Goal: Task Accomplishment & Management: Use online tool/utility

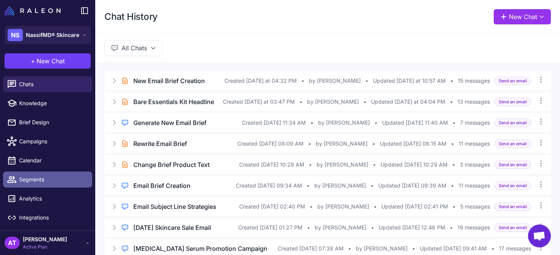
click at [51, 180] on span "Segments" at bounding box center [52, 179] width 67 height 8
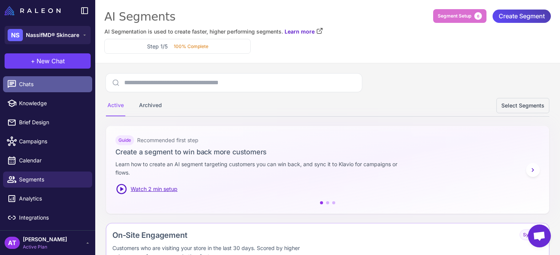
click at [51, 81] on span "Chats" at bounding box center [52, 84] width 67 height 8
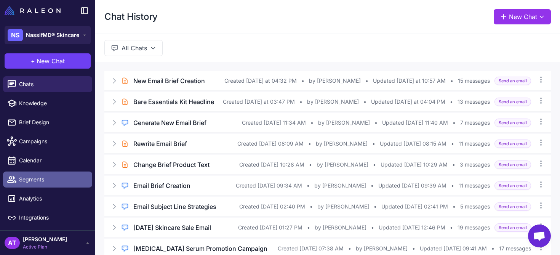
click at [35, 177] on span "Segments" at bounding box center [52, 179] width 67 height 8
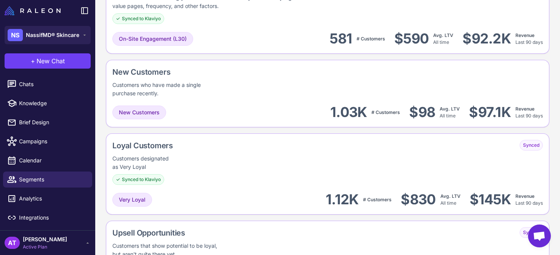
scroll to position [236, 0]
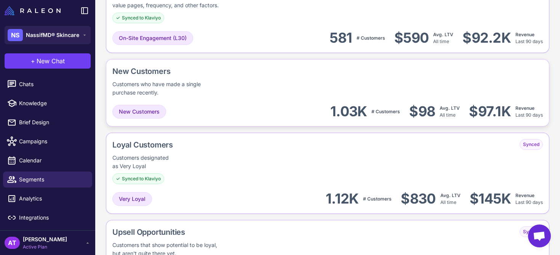
click at [281, 109] on div "New Customers 1.03K # Customers $98 Avg. LTV All time $97.1K Revenue Last 90 da…" at bounding box center [327, 111] width 431 height 17
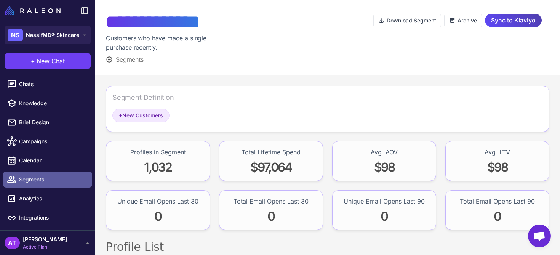
click at [39, 181] on span "Segments" at bounding box center [52, 179] width 67 height 8
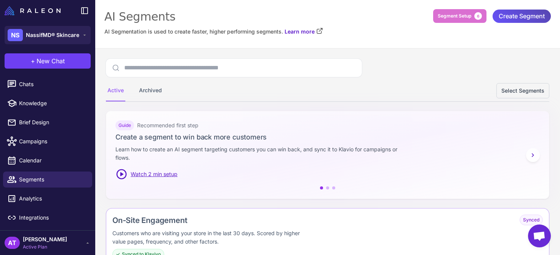
click at [510, 14] on span "Create Segment" at bounding box center [522, 16] width 46 height 13
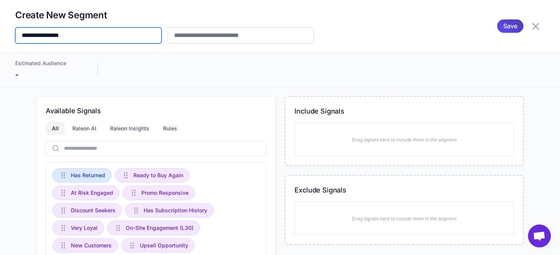
click at [103, 32] on input "**********" at bounding box center [88, 35] width 146 height 16
type input "*"
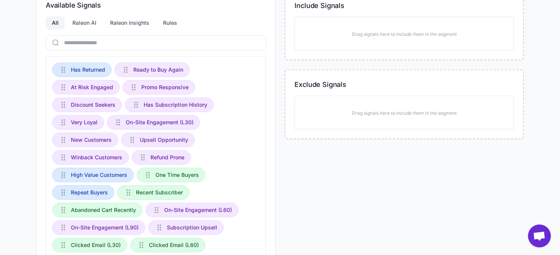
scroll to position [107, 0]
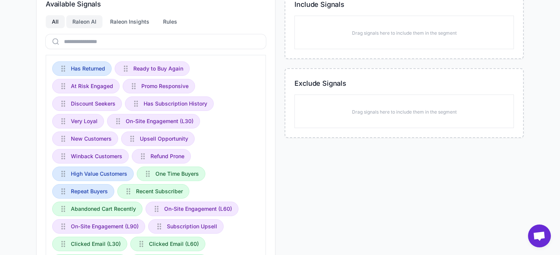
click at [80, 23] on div "Raleon AI" at bounding box center [84, 21] width 36 height 13
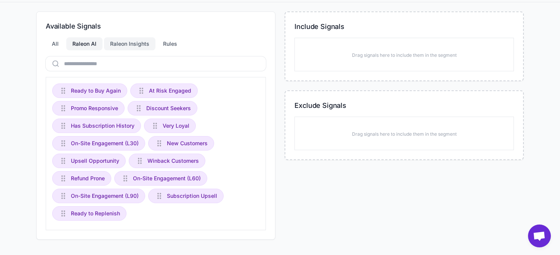
click at [135, 44] on div "Raleon Insights" at bounding box center [129, 43] width 51 height 13
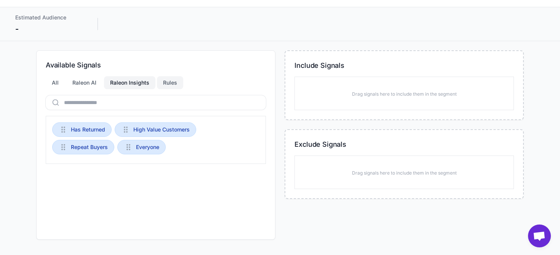
click at [166, 87] on div "Rules" at bounding box center [170, 82] width 26 height 13
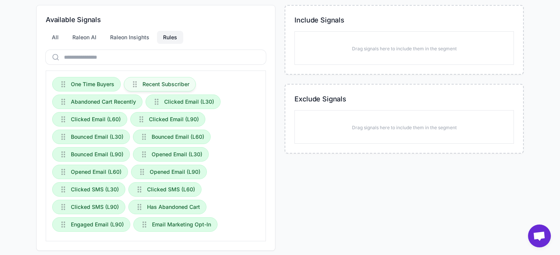
scroll to position [88, 0]
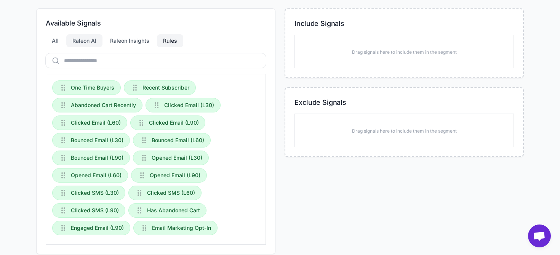
click at [86, 42] on div "Raleon AI" at bounding box center [84, 40] width 36 height 13
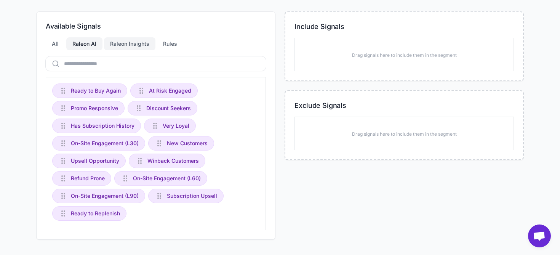
click at [129, 46] on div "Raleon Insights" at bounding box center [129, 43] width 51 height 13
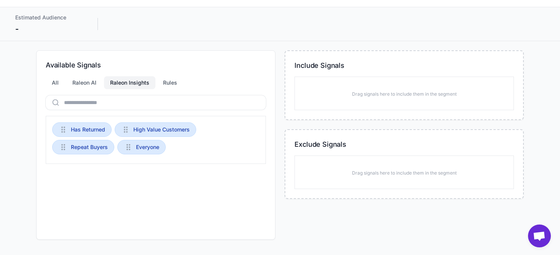
scroll to position [0, 0]
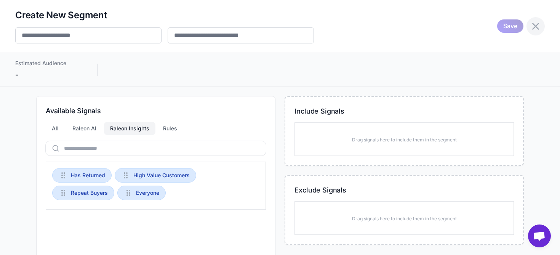
click at [532, 24] on icon at bounding box center [535, 26] width 7 height 7
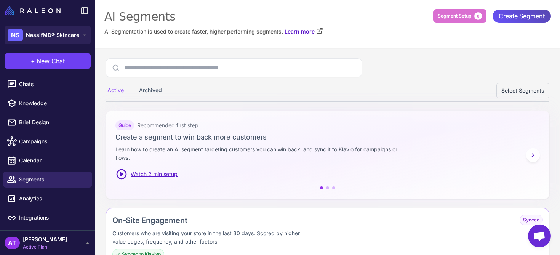
click at [517, 14] on span "Create Segment" at bounding box center [522, 16] width 46 height 13
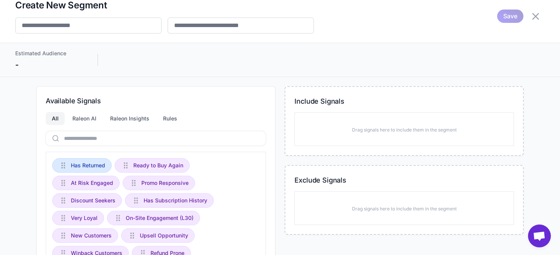
scroll to position [11, 0]
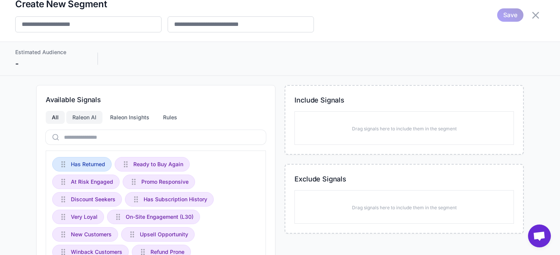
click at [88, 118] on div "Raleon AI" at bounding box center [84, 117] width 36 height 13
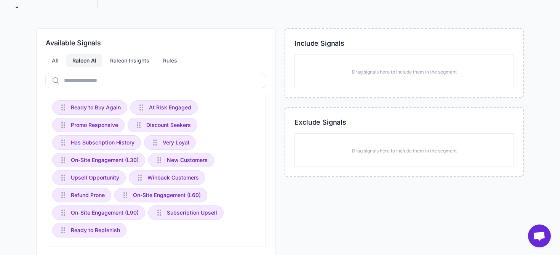
scroll to position [71, 0]
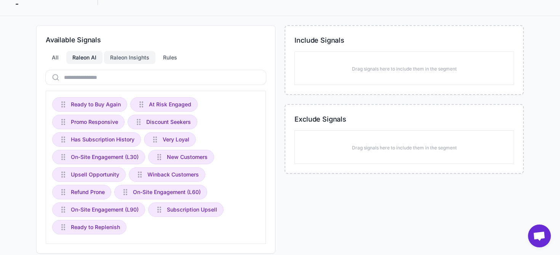
click at [127, 55] on div "Raleon Insights" at bounding box center [129, 57] width 51 height 13
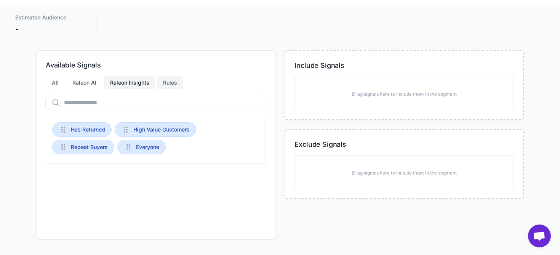
click at [163, 82] on div "Rules" at bounding box center [170, 82] width 26 height 13
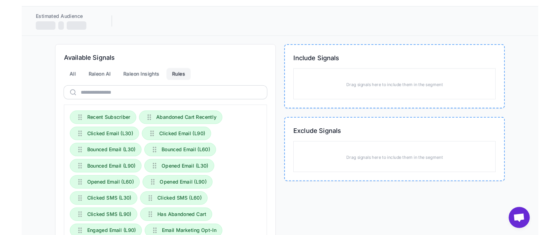
scroll to position [0, 0]
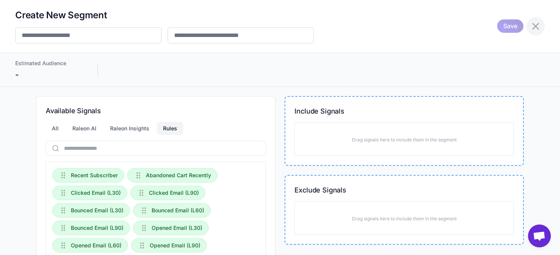
click at [531, 27] on icon at bounding box center [536, 26] width 12 height 12
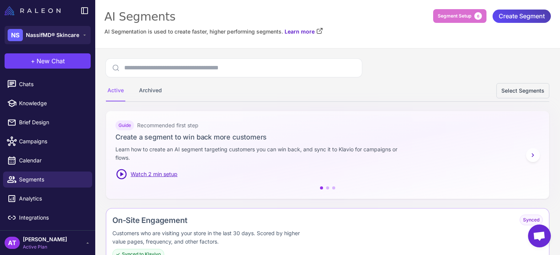
click at [45, 11] on img at bounding box center [33, 10] width 56 height 9
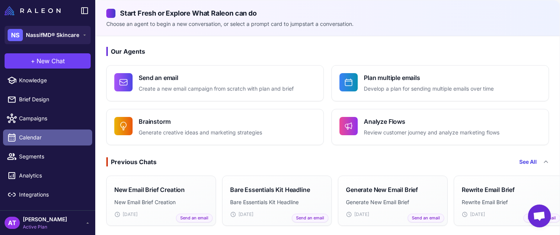
scroll to position [25, 0]
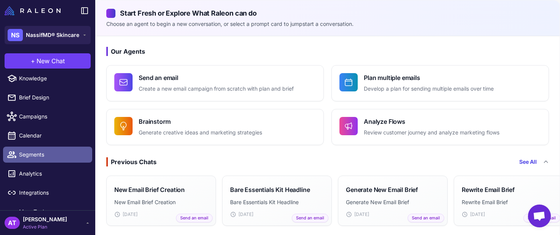
click at [48, 154] on span "Segments" at bounding box center [52, 155] width 67 height 8
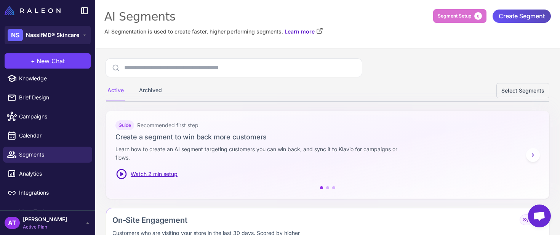
click at [501, 19] on span "Create Segment" at bounding box center [522, 16] width 46 height 13
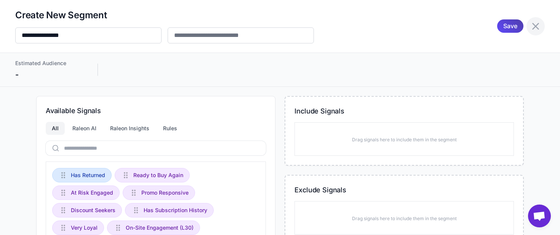
click at [532, 26] on icon at bounding box center [536, 26] width 12 height 12
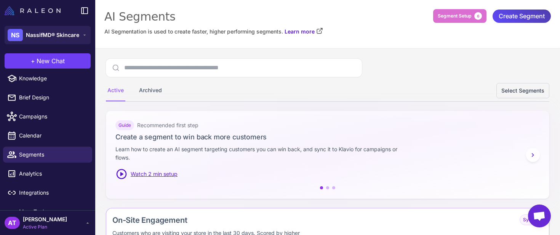
click at [43, 12] on img at bounding box center [33, 10] width 56 height 9
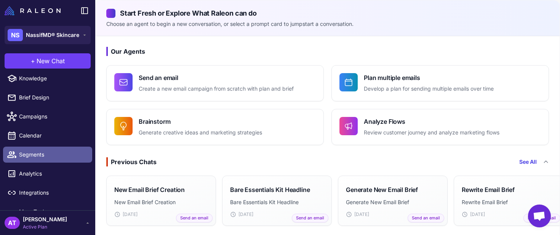
click at [42, 154] on span "Segments" at bounding box center [52, 155] width 67 height 8
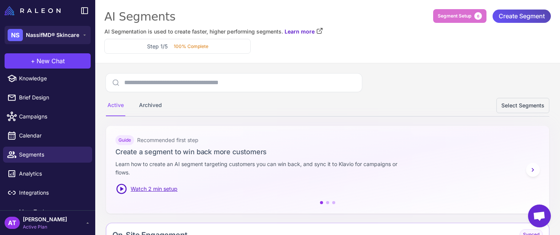
click at [507, 17] on span "Create Segment" at bounding box center [522, 16] width 46 height 13
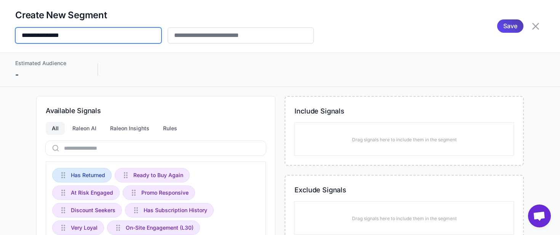
click at [139, 35] on input "**********" at bounding box center [88, 35] width 146 height 16
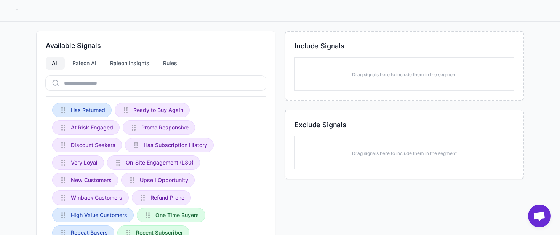
scroll to position [69, 0]
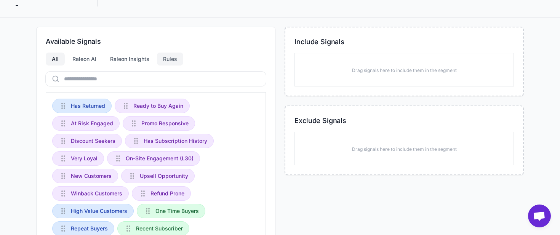
type input "**********"
click at [165, 61] on div "Rules" at bounding box center [170, 59] width 26 height 13
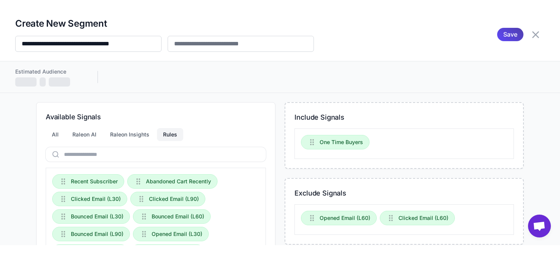
scroll to position [1, 0]
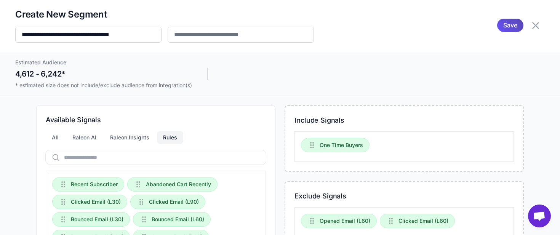
click at [505, 27] on span "Save" at bounding box center [510, 25] width 14 height 13
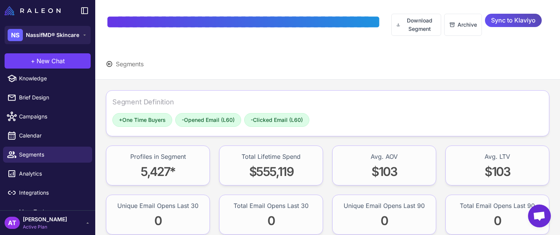
click at [498, 18] on span "Sync to Klaviyo" at bounding box center [513, 20] width 45 height 13
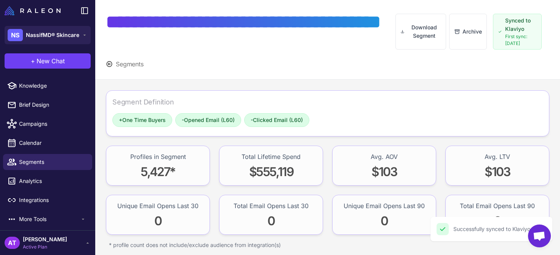
scroll to position [18, 0]
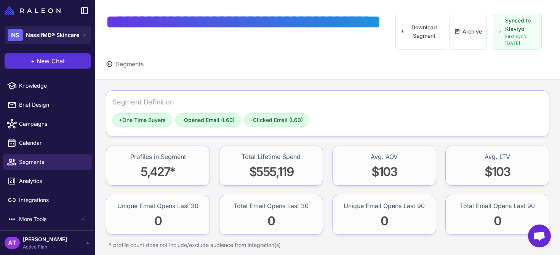
click at [59, 62] on span "New Chat" at bounding box center [51, 60] width 28 height 9
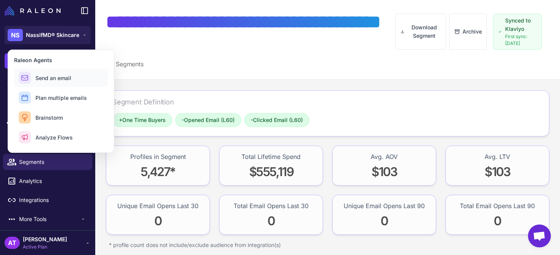
click at [73, 79] on button "Send an email" at bounding box center [61, 78] width 94 height 18
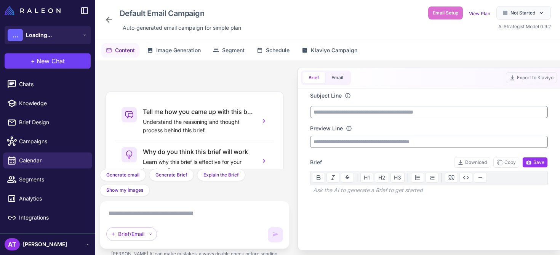
scroll to position [111, 0]
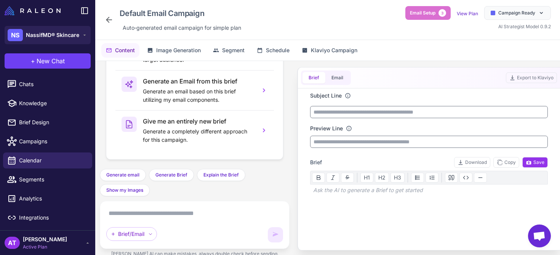
click at [172, 212] on textarea at bounding box center [194, 213] width 177 height 12
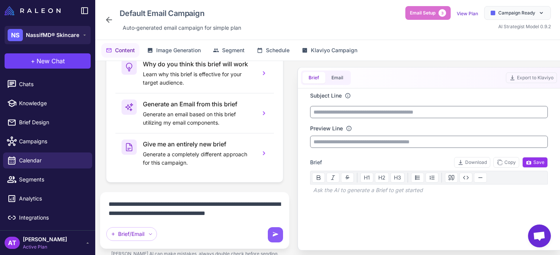
scroll to position [97, 0]
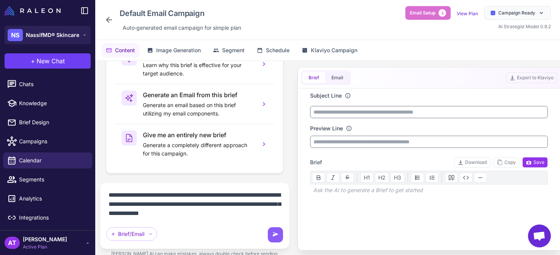
type textarea "**********"
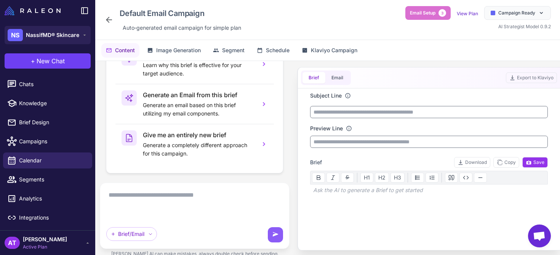
scroll to position [0, 0]
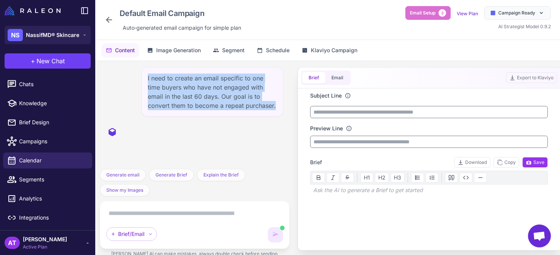
drag, startPoint x: 240, startPoint y: 106, endPoint x: 145, endPoint y: 80, distance: 98.6
click at [145, 80] on div "I need to create an email specific to one time buyers who have not engaged with…" at bounding box center [212, 92] width 142 height 50
copy div "I need to create an email specific to one time buyers who have not engaged with…"
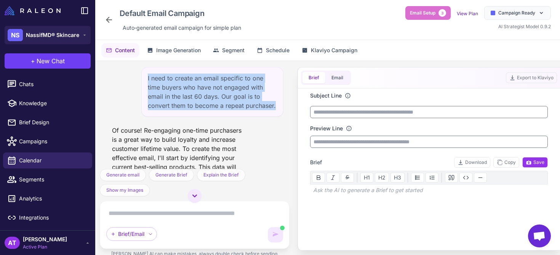
scroll to position [306, 0]
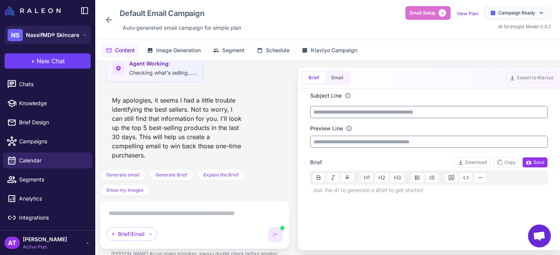
click at [231, 115] on div "My apologies, it seems I had a little trouble identifying the best sellers. Not…" at bounding box center [177, 128] width 142 height 70
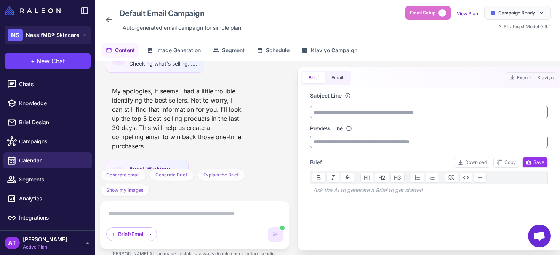
scroll to position [344, 0]
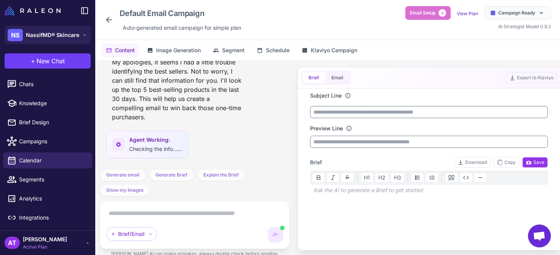
click at [290, 171] on div "I need to create an email specific to one time buyers who have not engaged with…" at bounding box center [194, 162] width 199 height 202
click at [494, 95] on div "Subject Line" at bounding box center [429, 95] width 238 height 8
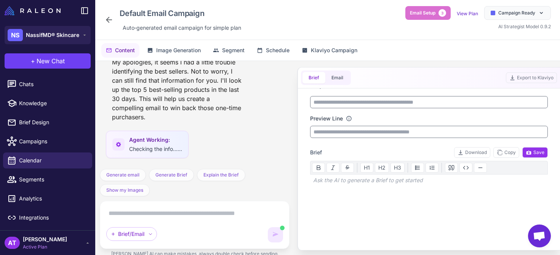
scroll to position [0, 0]
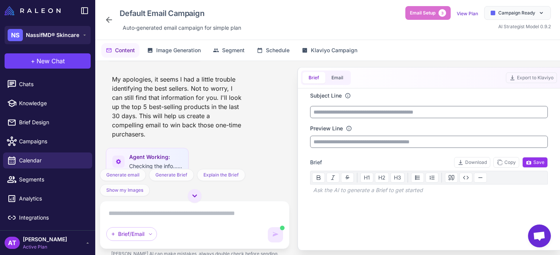
click at [330, 192] on div "Ask the AI to generate a Brief to get started" at bounding box center [429, 189] width 238 height 11
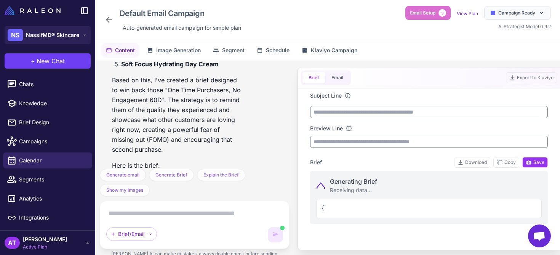
scroll to position [612, 0]
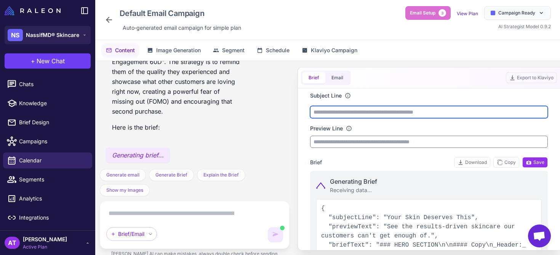
click at [338, 112] on input "text" at bounding box center [429, 112] width 238 height 12
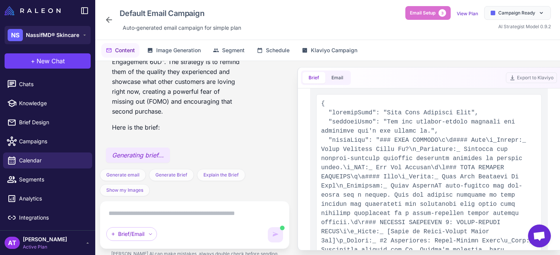
scroll to position [106, 0]
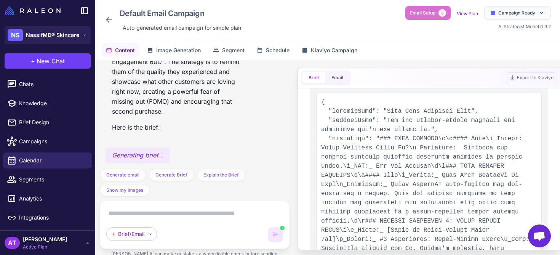
type input "**********"
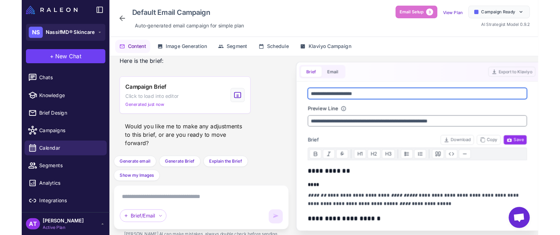
scroll to position [0, 0]
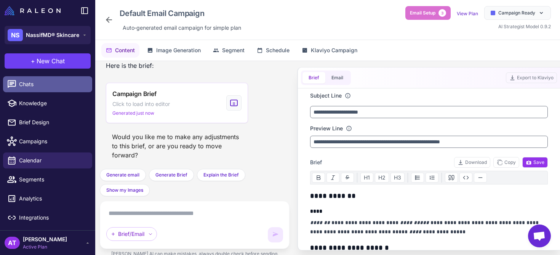
click at [41, 83] on span "Chats" at bounding box center [52, 84] width 67 height 8
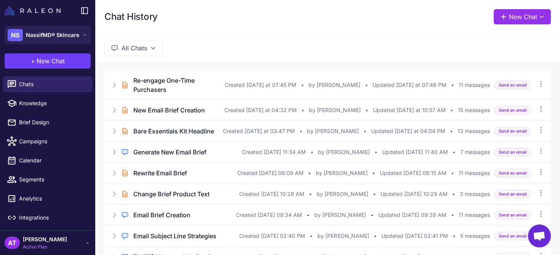
click at [29, 13] on img at bounding box center [33, 10] width 56 height 9
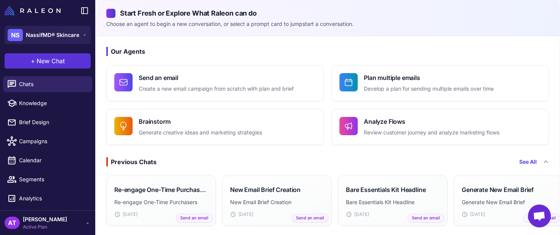
click at [64, 62] on span "New Chat" at bounding box center [51, 60] width 28 height 9
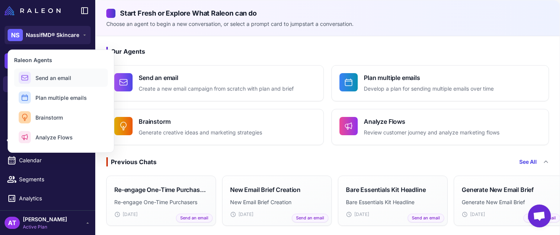
click at [60, 78] on span "Send an email" at bounding box center [53, 78] width 36 height 8
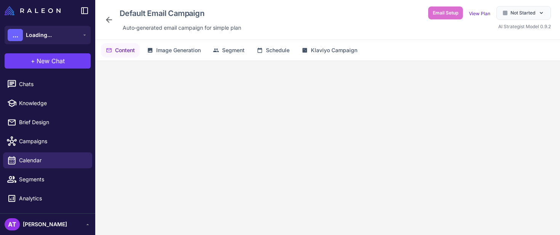
scroll to position [130, 0]
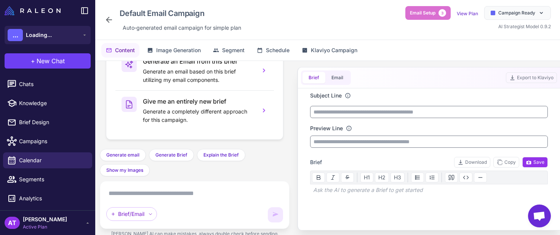
click at [161, 192] on textarea at bounding box center [194, 194] width 177 height 12
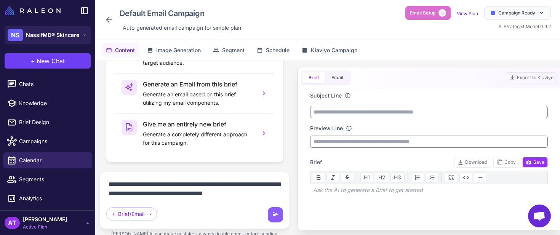
scroll to position [117, 0]
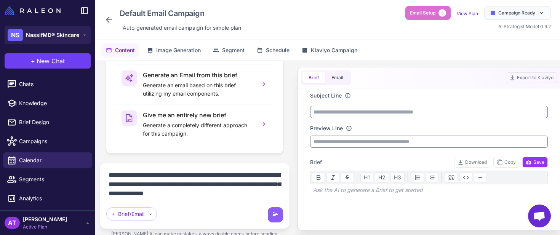
type textarea "**********"
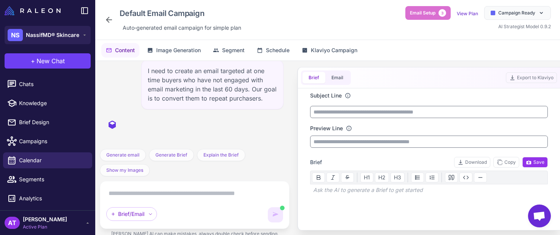
scroll to position [16, 0]
click at [324, 191] on div "Ask the AI to generate a Brief to get started" at bounding box center [429, 189] width 238 height 11
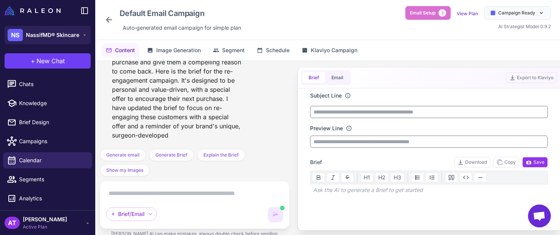
scroll to position [382, 0]
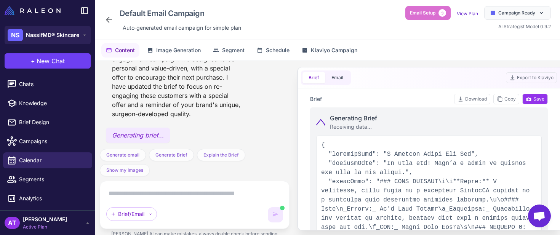
type input "**********"
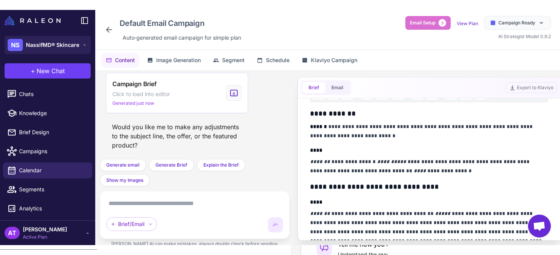
scroll to position [0, 0]
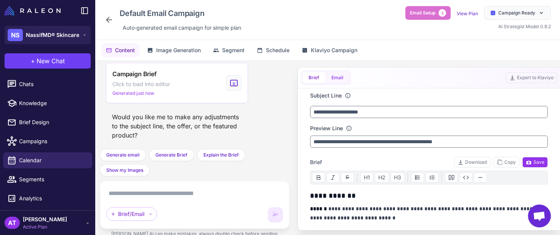
click at [340, 78] on button "Email" at bounding box center [337, 77] width 24 height 11
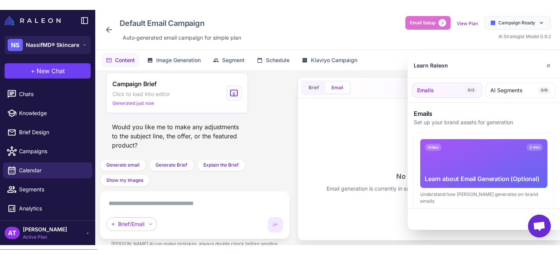
scroll to position [427, 0]
